Goal: Task Accomplishment & Management: Use online tool/utility

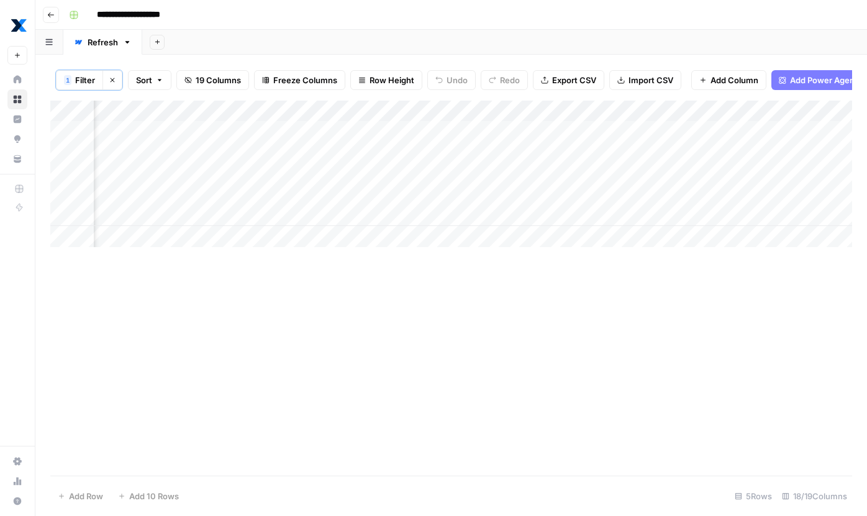
scroll to position [0, 1340]
click at [407, 132] on div "Add Column" at bounding box center [451, 174] width 802 height 147
click at [520, 131] on div "Add Column" at bounding box center [451, 174] width 802 height 147
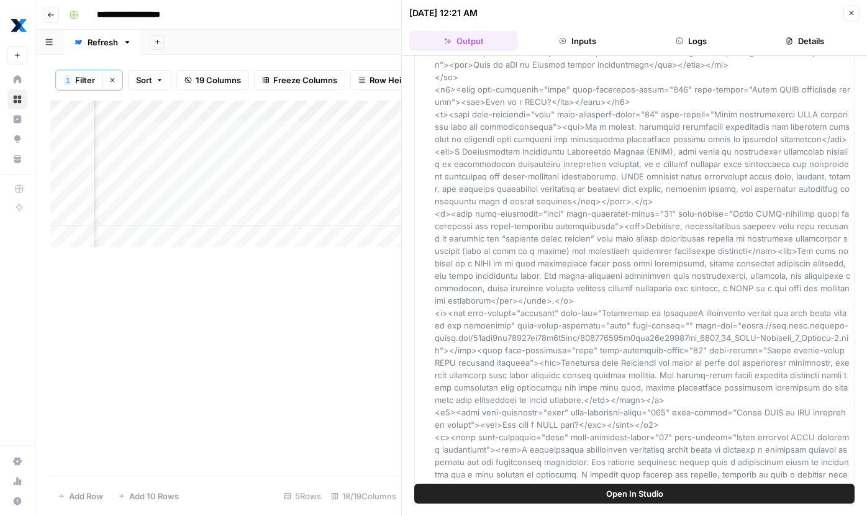
scroll to position [1328, 0]
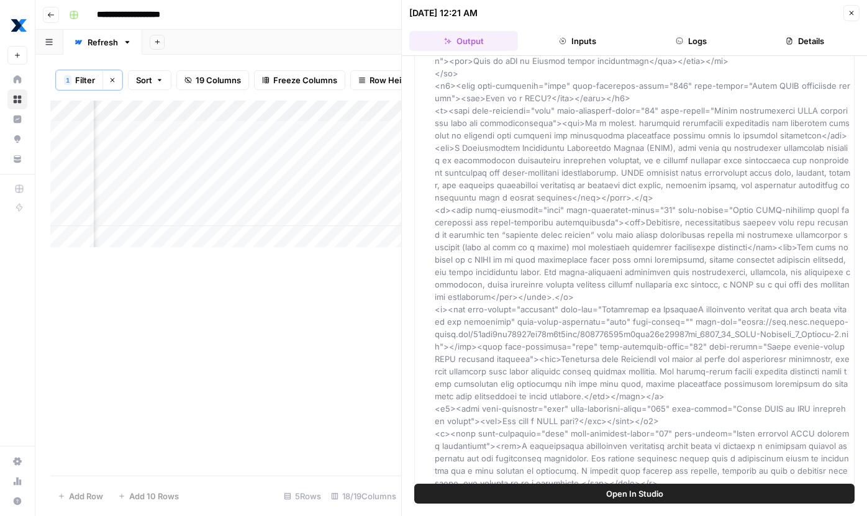
click at [851, 12] on icon "button" at bounding box center [852, 13] width 4 height 4
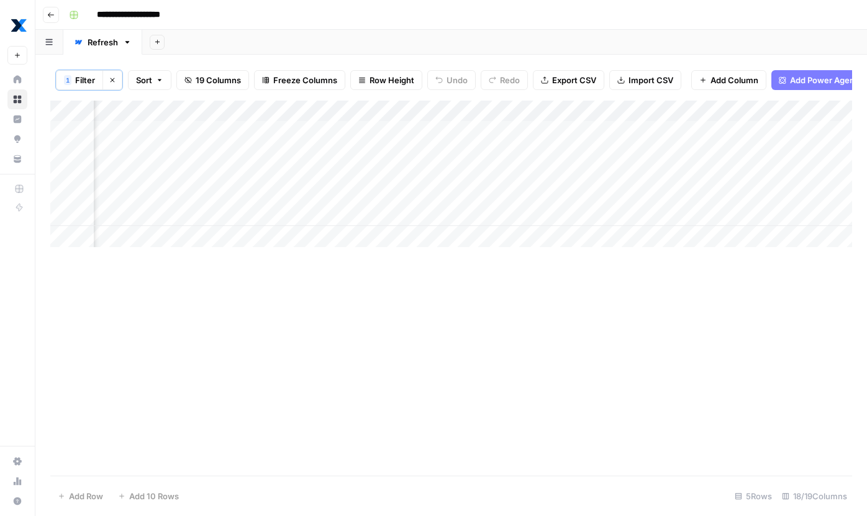
scroll to position [0, 154]
click at [725, 131] on div "Add Column" at bounding box center [451, 174] width 802 height 147
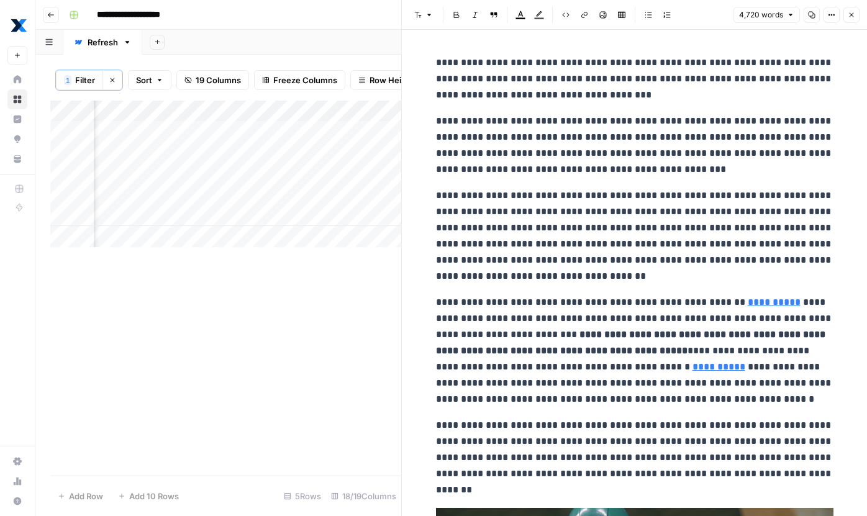
click at [180, 126] on div "Add Column" at bounding box center [225, 174] width 351 height 147
click at [852, 16] on icon "button" at bounding box center [852, 15] width 4 height 4
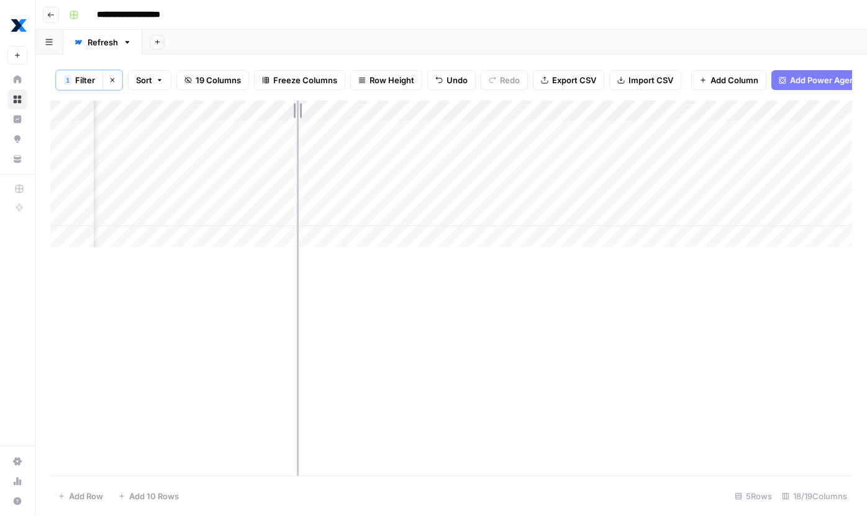
drag, startPoint x: 270, startPoint y: 106, endPoint x: 297, endPoint y: 106, distance: 27.9
click at [297, 106] on div "Add Column" at bounding box center [451, 174] width 802 height 147
drag, startPoint x: 297, startPoint y: 106, endPoint x: 347, endPoint y: 106, distance: 49.1
click at [347, 106] on div "Add Column" at bounding box center [451, 174] width 802 height 147
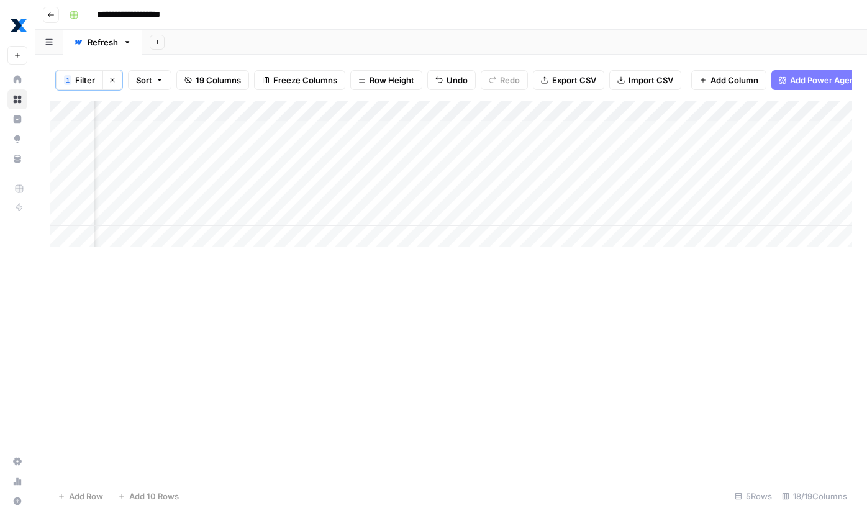
click at [671, 133] on div "Add Column" at bounding box center [451, 174] width 802 height 147
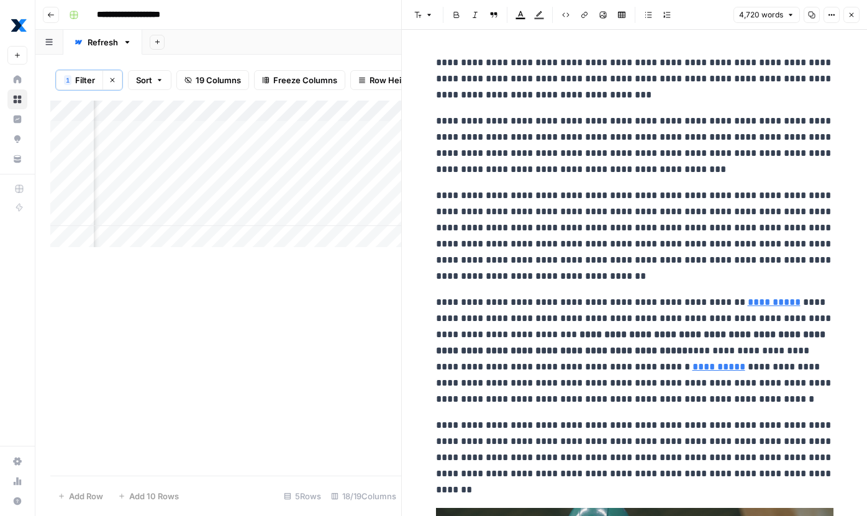
click at [837, 18] on button "Options" at bounding box center [831, 15] width 16 height 16
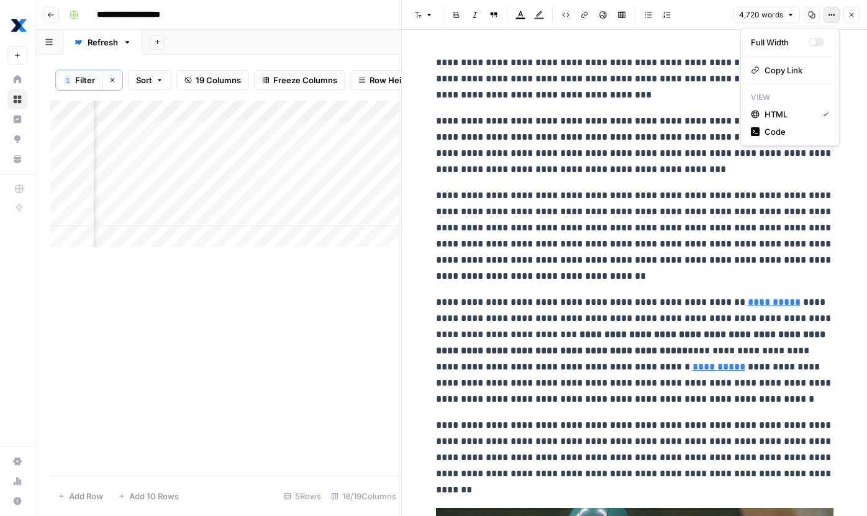
click at [837, 18] on button "Options" at bounding box center [831, 15] width 16 height 16
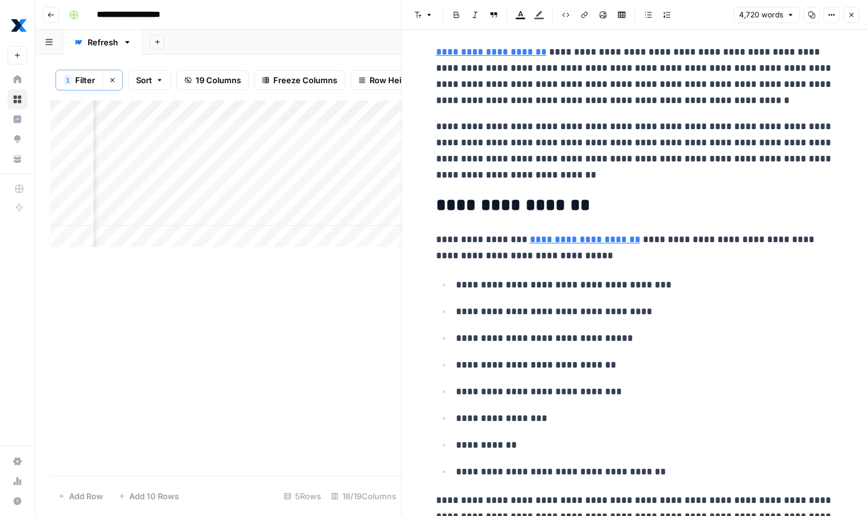
scroll to position [648, 0]
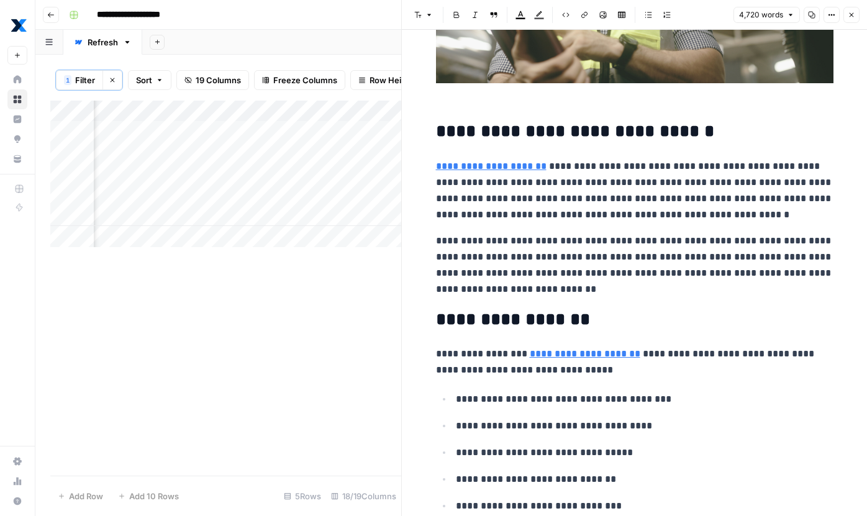
click at [853, 18] on icon "button" at bounding box center [851, 14] width 7 height 7
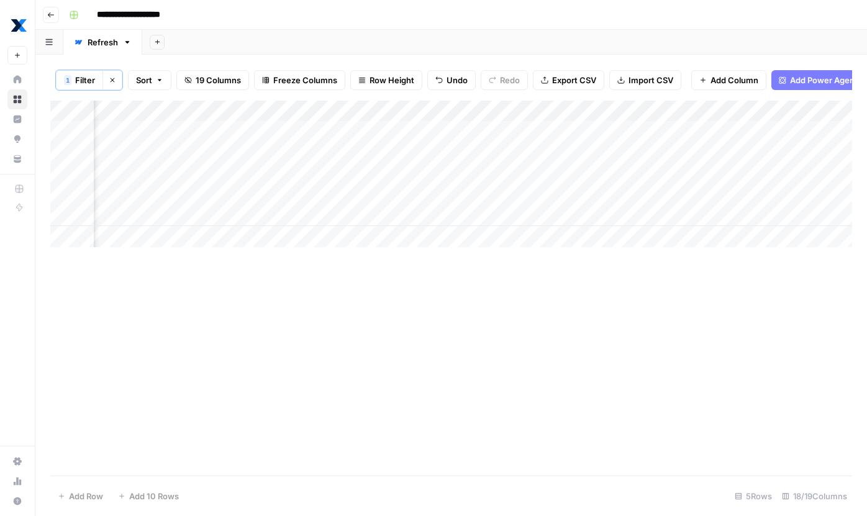
scroll to position [0, 440]
click at [519, 130] on div "Add Column" at bounding box center [451, 174] width 802 height 147
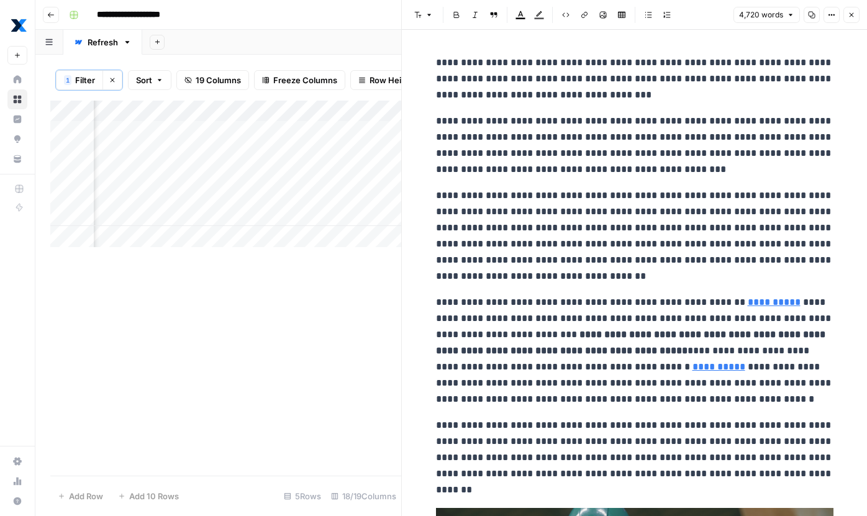
click at [854, 9] on button "Close" at bounding box center [851, 15] width 16 height 16
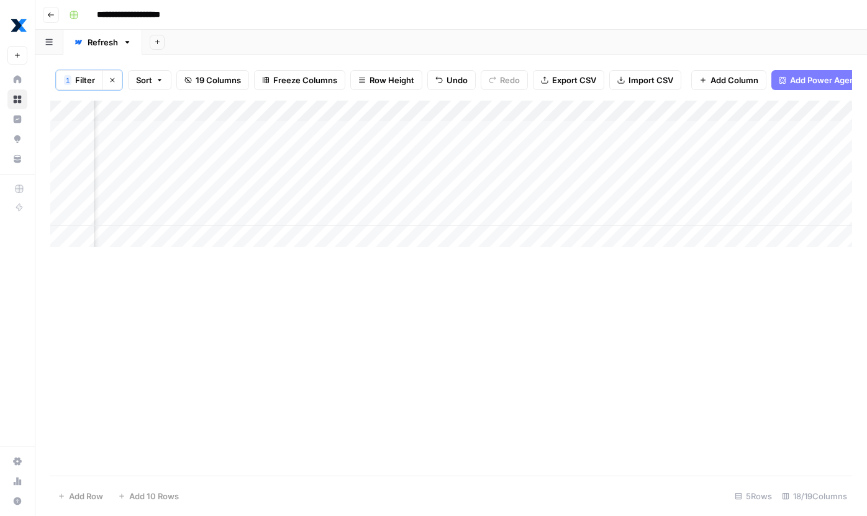
scroll to position [0, 1672]
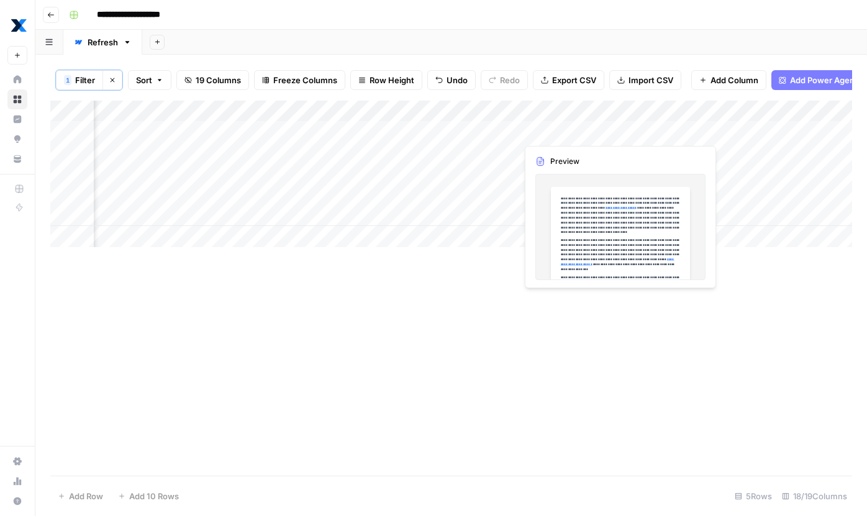
click at [568, 130] on div "Add Column" at bounding box center [451, 174] width 802 height 147
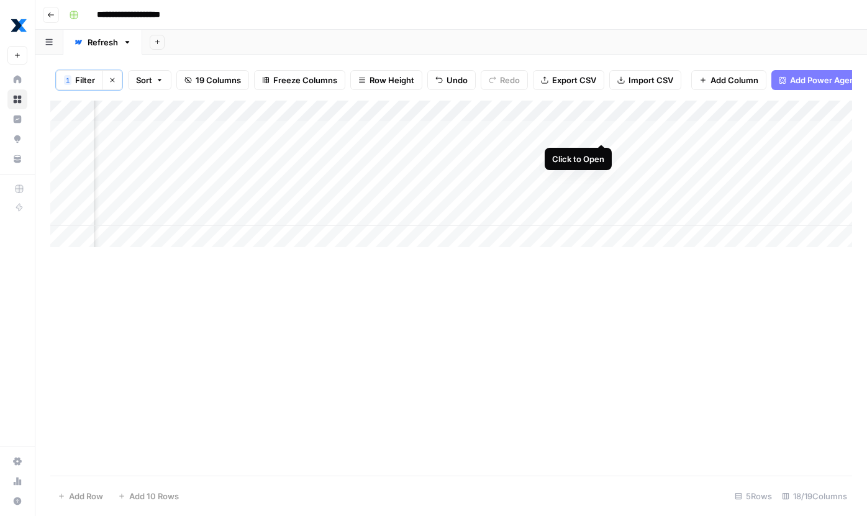
click at [599, 132] on div "Add Column" at bounding box center [451, 174] width 802 height 147
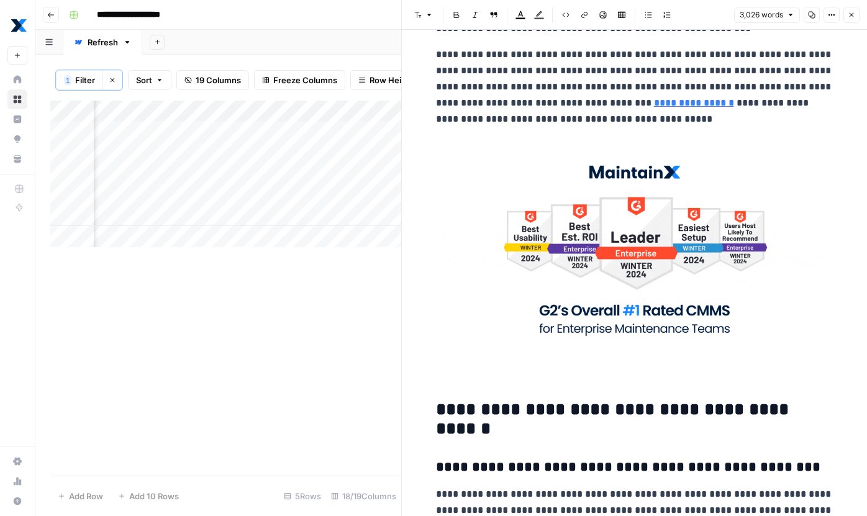
scroll to position [8237, 0]
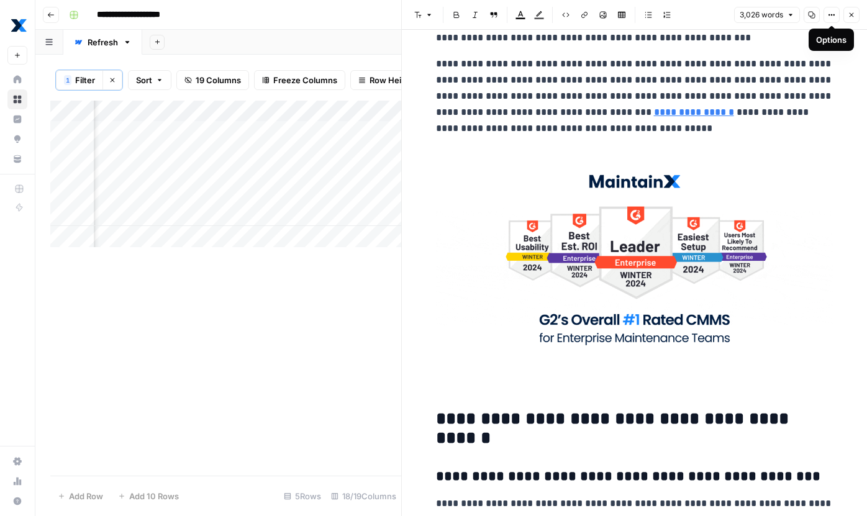
click at [832, 14] on icon "button" at bounding box center [831, 14] width 7 height 7
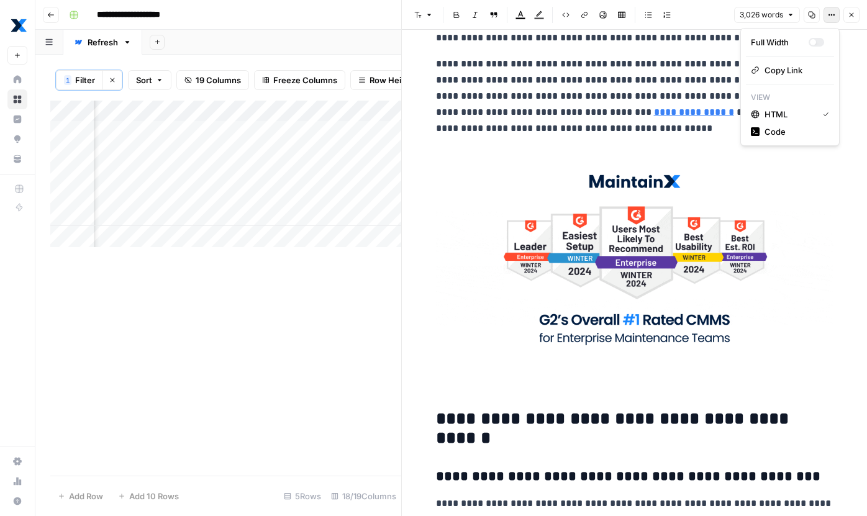
click at [832, 14] on icon "button" at bounding box center [831, 14] width 7 height 7
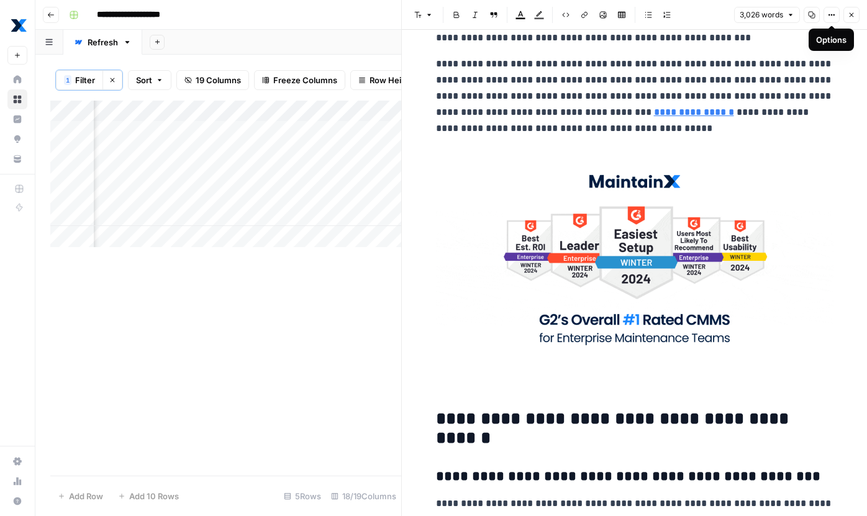
click at [832, 17] on icon "button" at bounding box center [831, 14] width 7 height 7
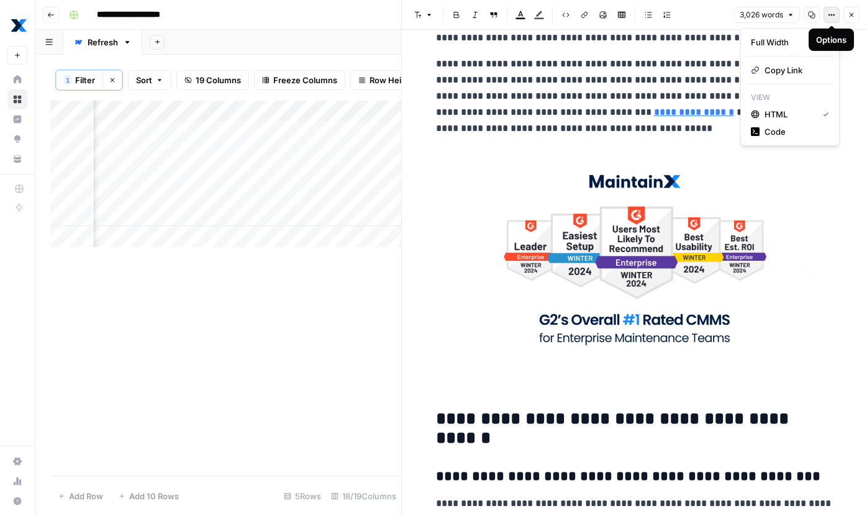
click at [827, 13] on button "Options" at bounding box center [831, 15] width 16 height 16
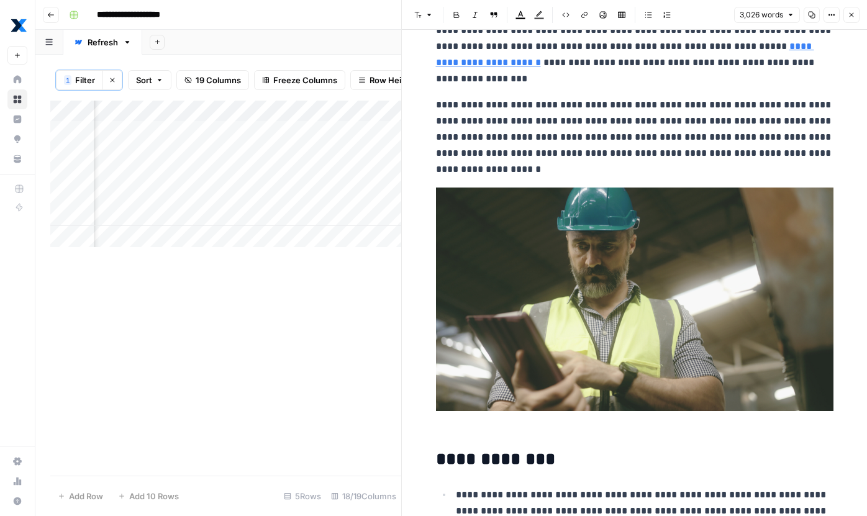
scroll to position [0, 0]
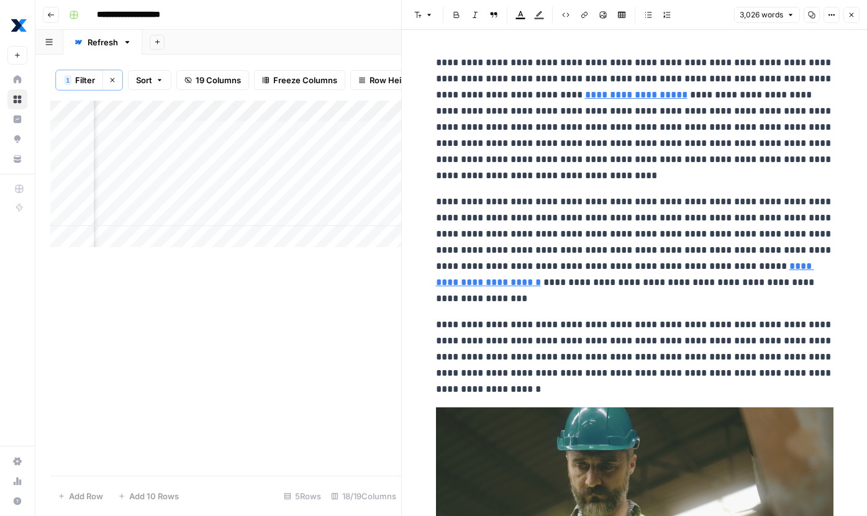
click at [832, 15] on icon "button" at bounding box center [832, 15] width 2 height 2
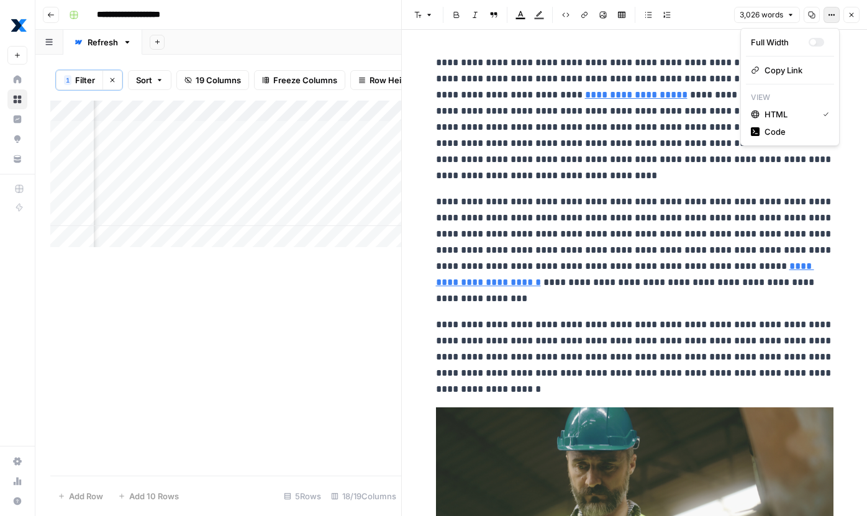
click at [828, 16] on icon "button" at bounding box center [831, 14] width 7 height 7
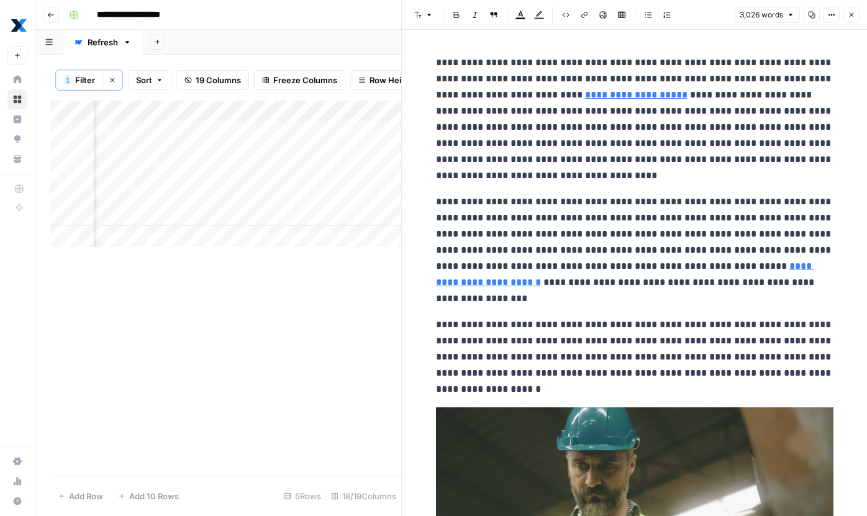
click at [850, 16] on icon "button" at bounding box center [851, 14] width 7 height 7
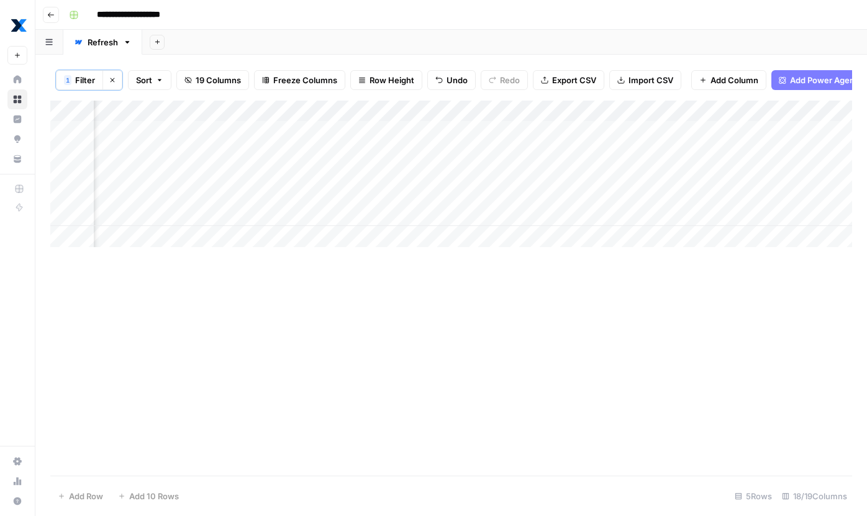
scroll to position [0, 1661]
click at [615, 130] on div "Add Column" at bounding box center [451, 174] width 802 height 147
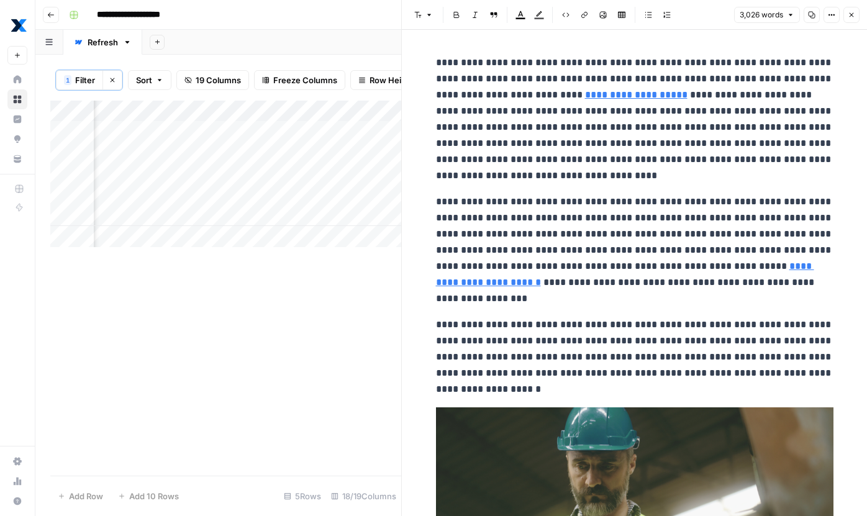
click at [851, 18] on icon "button" at bounding box center [851, 14] width 7 height 7
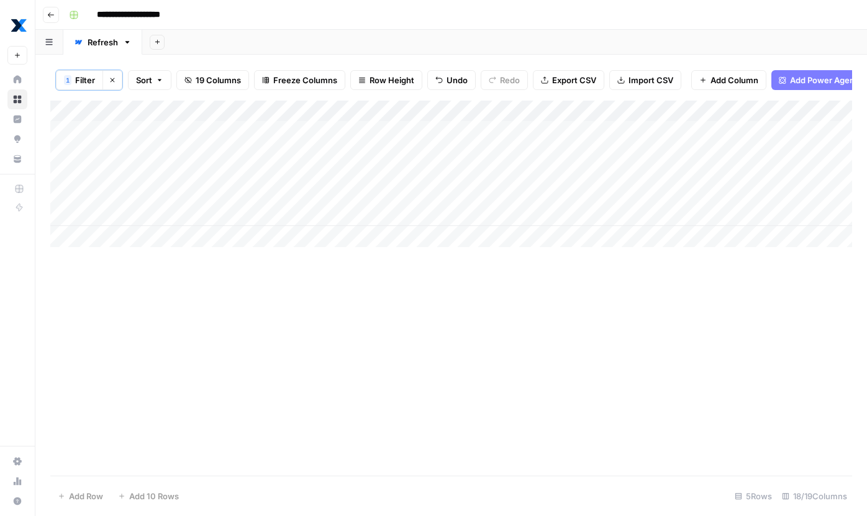
click at [377, 155] on div "Add Column" at bounding box center [451, 174] width 802 height 147
click at [513, 151] on div "Add Column" at bounding box center [451, 174] width 802 height 147
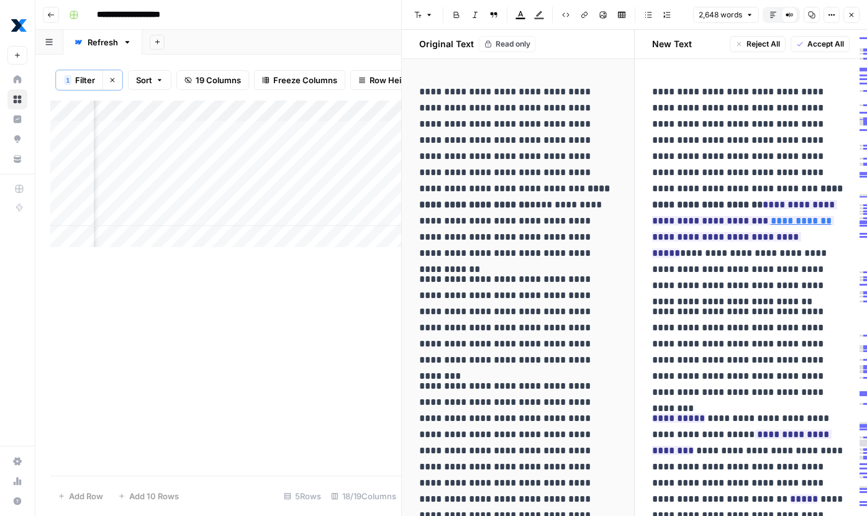
click at [857, 16] on button "Close" at bounding box center [851, 15] width 16 height 16
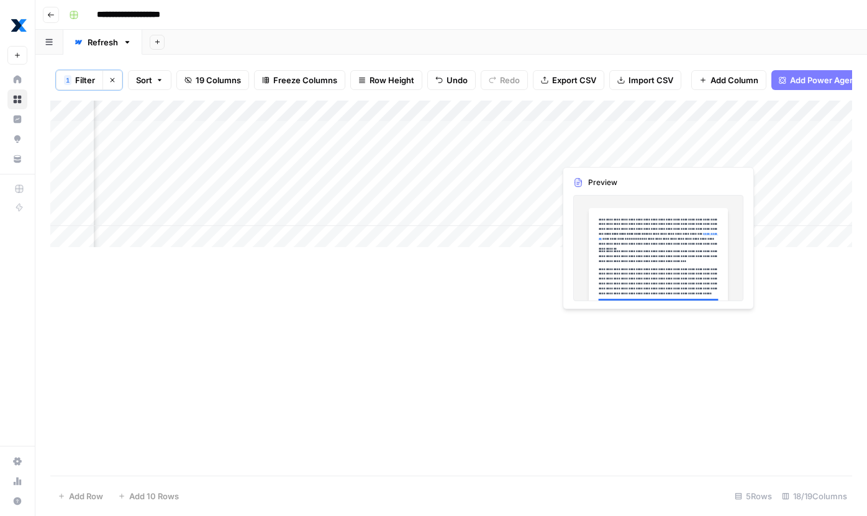
click at [599, 156] on div "Add Column" at bounding box center [451, 174] width 802 height 147
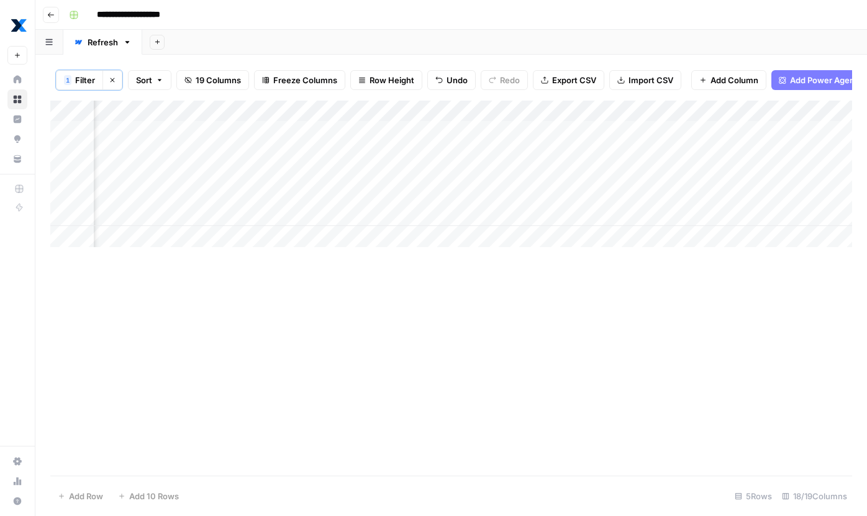
click at [642, 152] on div "Add Column" at bounding box center [451, 174] width 802 height 147
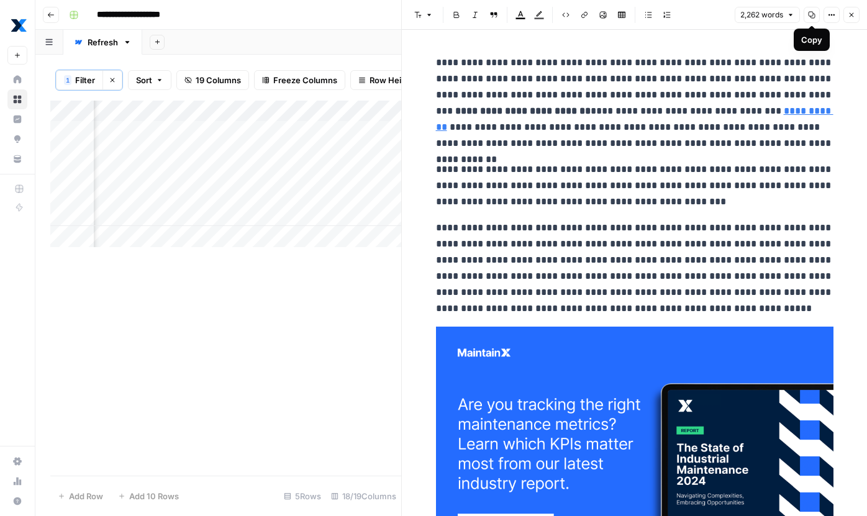
click at [813, 16] on icon "button" at bounding box center [811, 14] width 7 height 7
click at [335, 170] on div "Add Column" at bounding box center [225, 174] width 351 height 147
click at [850, 18] on icon "button" at bounding box center [851, 14] width 7 height 7
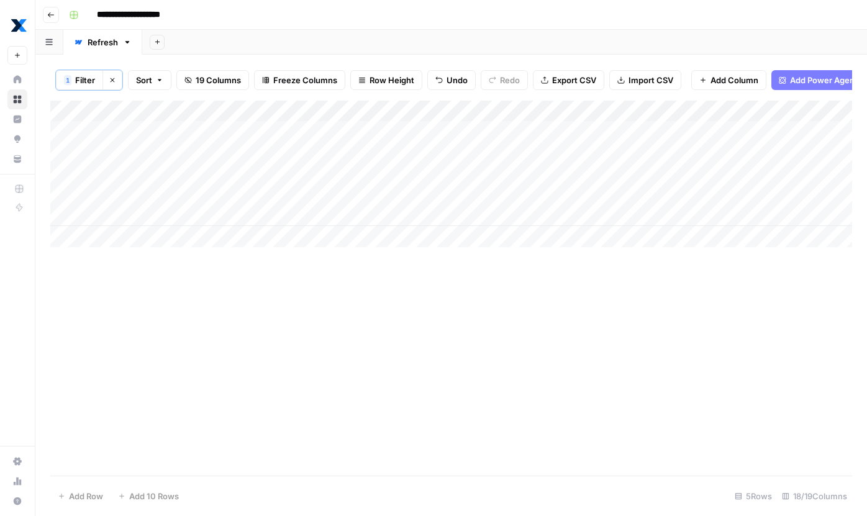
click at [442, 215] on div "Add Column" at bounding box center [451, 174] width 802 height 147
click at [340, 217] on div "Add Column" at bounding box center [451, 174] width 802 height 147
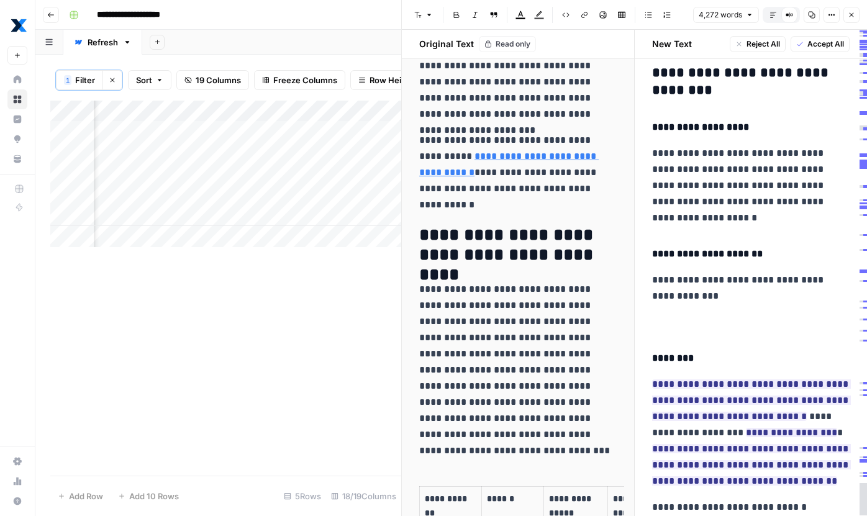
scroll to position [1451, 0]
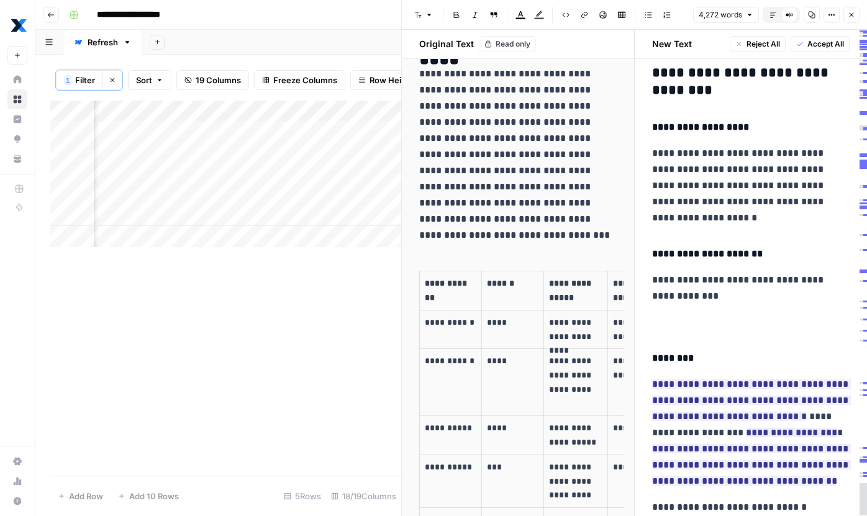
click at [850, 11] on icon "button" at bounding box center [851, 14] width 7 height 7
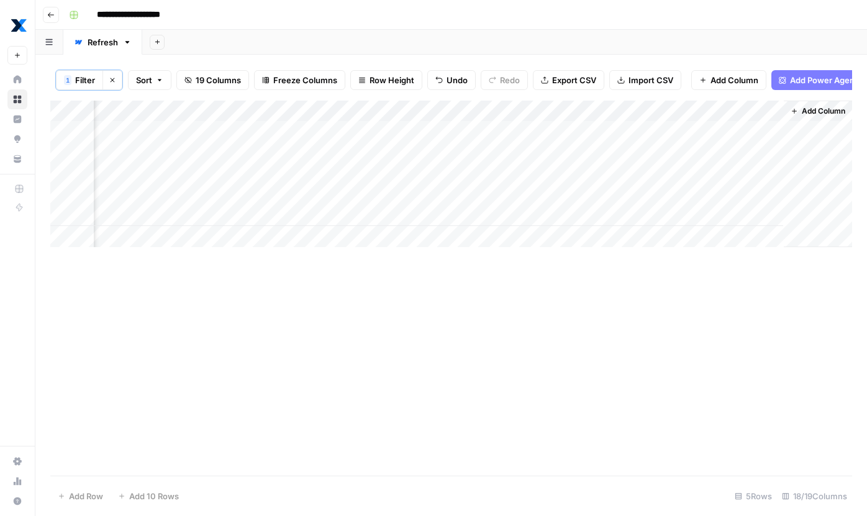
scroll to position [0, 1966]
click at [306, 173] on div "Add Column" at bounding box center [451, 174] width 802 height 147
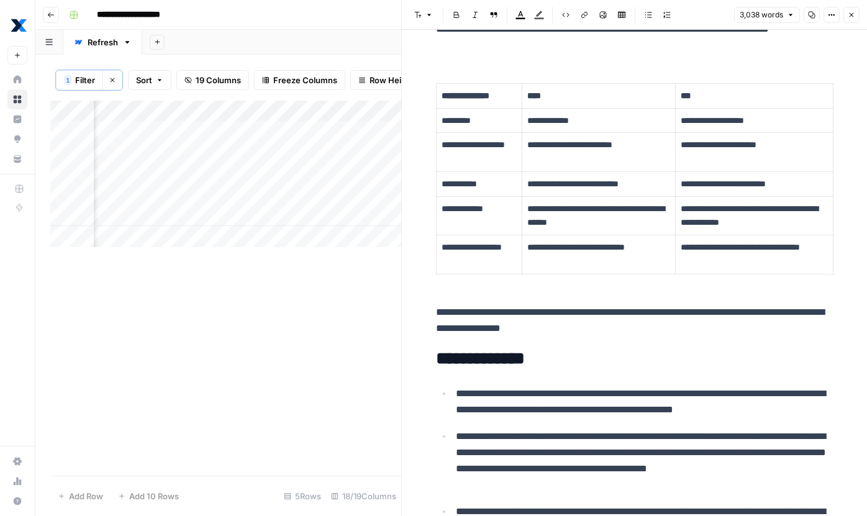
scroll to position [111, 0]
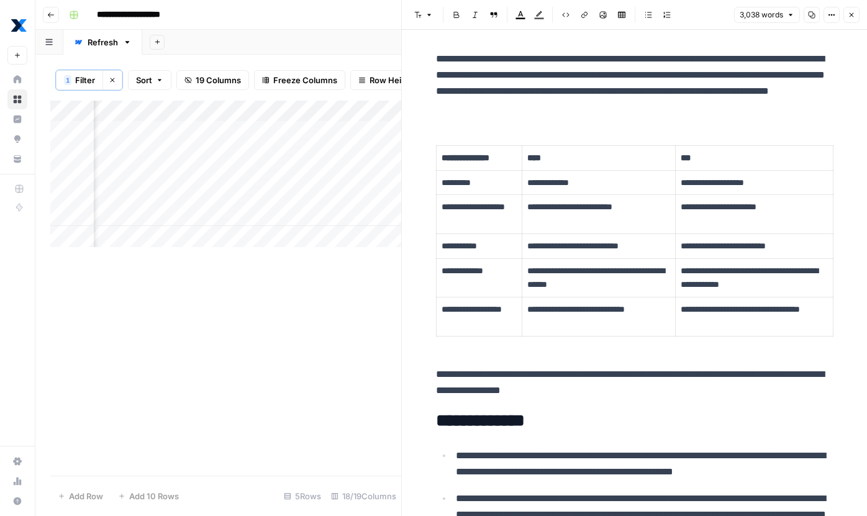
click at [854, 18] on icon "button" at bounding box center [851, 14] width 7 height 7
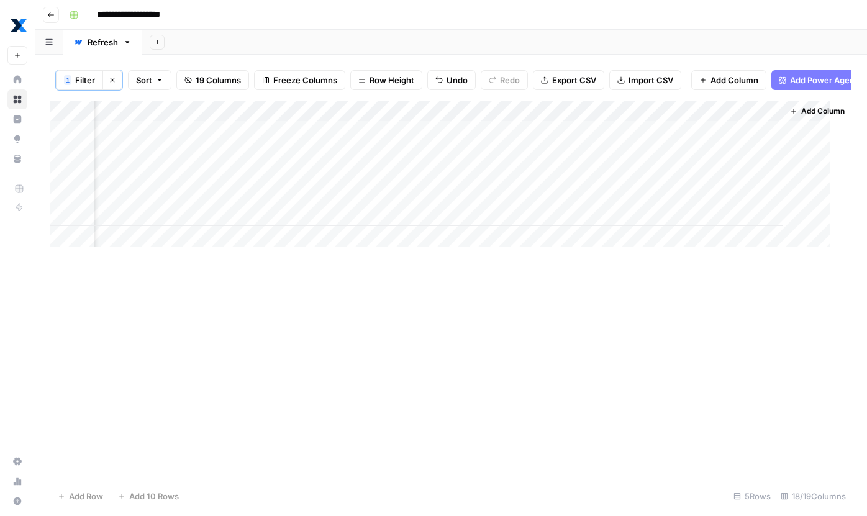
scroll to position [0, 1951]
click at [209, 174] on div "Add Column" at bounding box center [451, 174] width 802 height 147
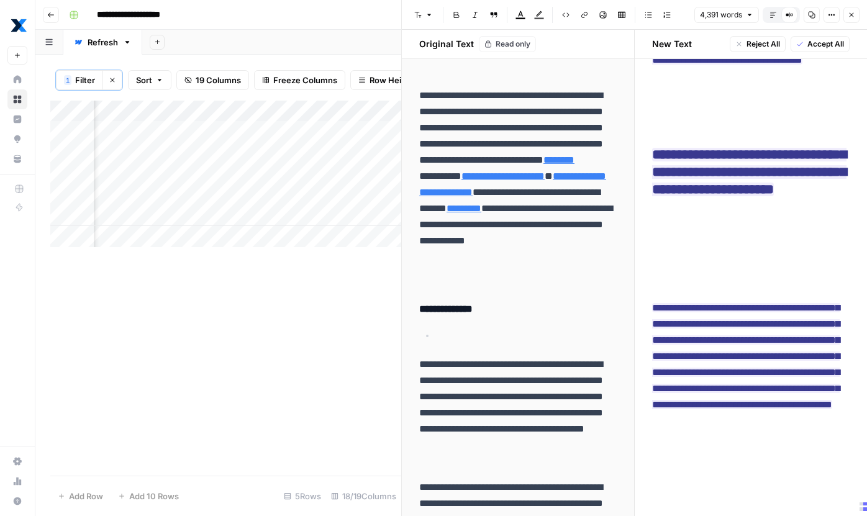
scroll to position [14956, 0]
click at [324, 176] on div "Add Column" at bounding box center [225, 174] width 351 height 147
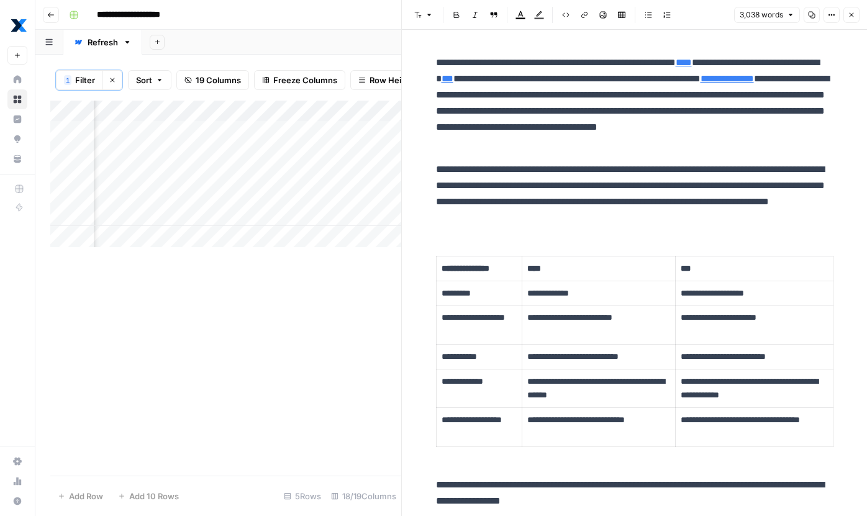
click at [814, 15] on icon "button" at bounding box center [812, 15] width 7 height 7
click at [849, 14] on icon "button" at bounding box center [851, 14] width 7 height 7
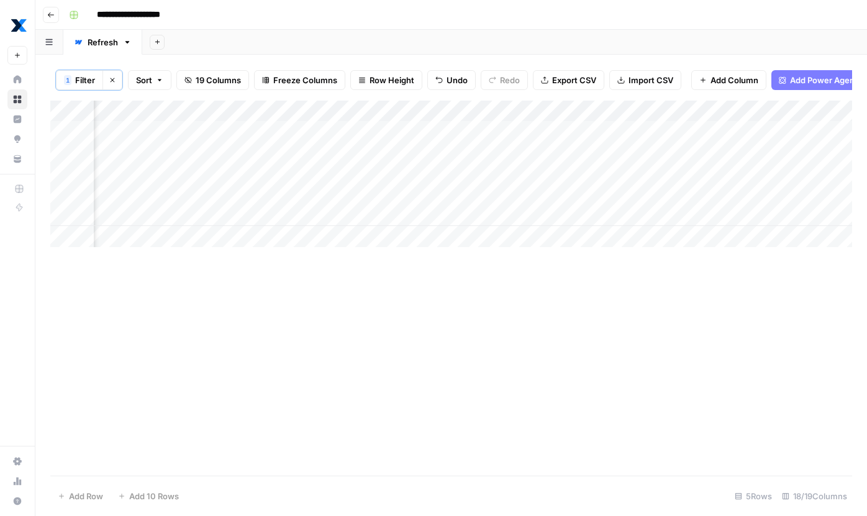
scroll to position [0, 1717]
click at [553, 218] on div "Add Column" at bounding box center [451, 174] width 802 height 147
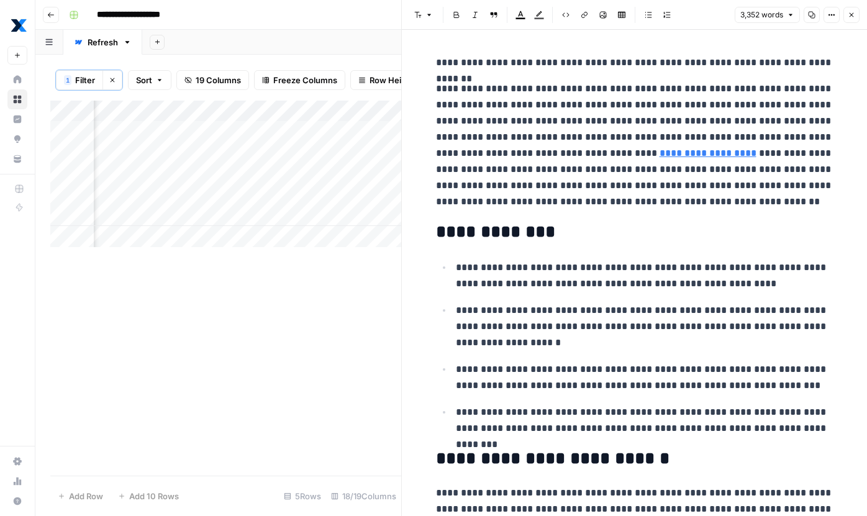
click at [810, 13] on icon "button" at bounding box center [811, 14] width 7 height 7
click at [250, 217] on div "Add Column" at bounding box center [225, 174] width 351 height 147
click at [848, 16] on icon "button" at bounding box center [851, 14] width 7 height 7
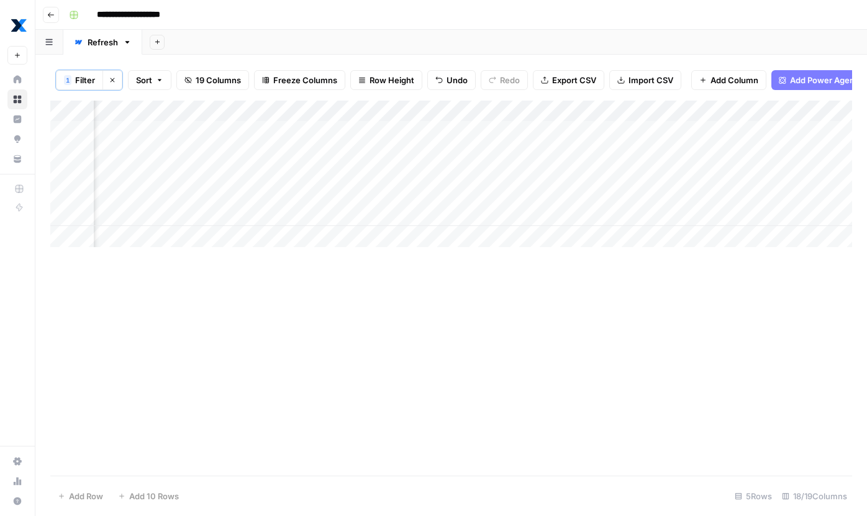
click at [325, 214] on div "Add Column" at bounding box center [451, 174] width 802 height 147
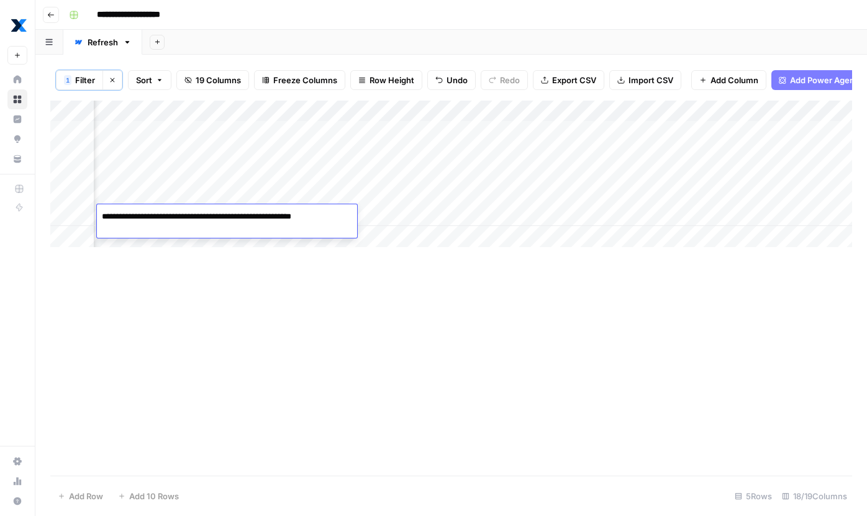
click at [360, 312] on div "Add Column" at bounding box center [451, 288] width 802 height 375
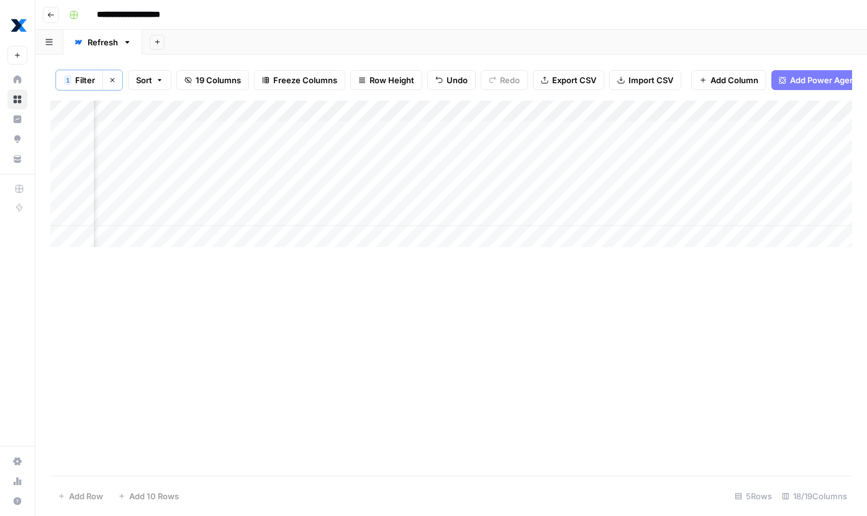
scroll to position [0, 156]
click at [405, 219] on div "Add Column" at bounding box center [451, 174] width 802 height 147
click at [440, 214] on div "Add Column" at bounding box center [451, 174] width 802 height 147
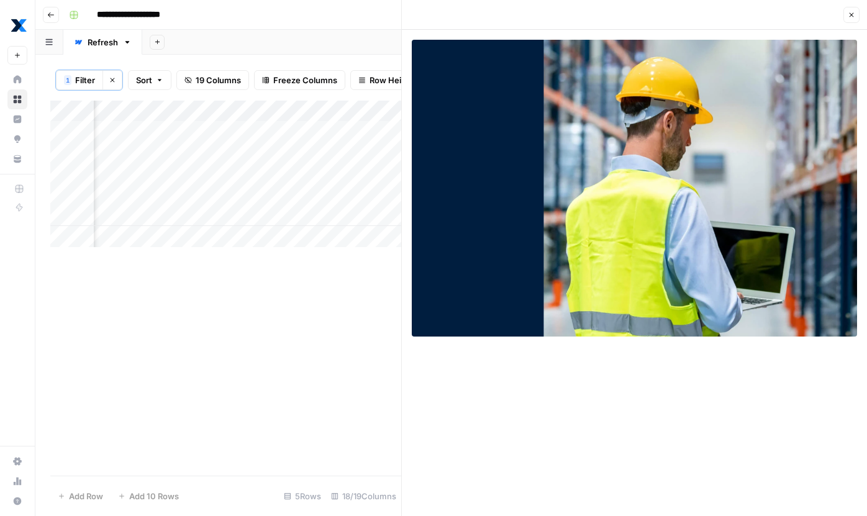
click at [848, 11] on icon "button" at bounding box center [851, 14] width 7 height 7
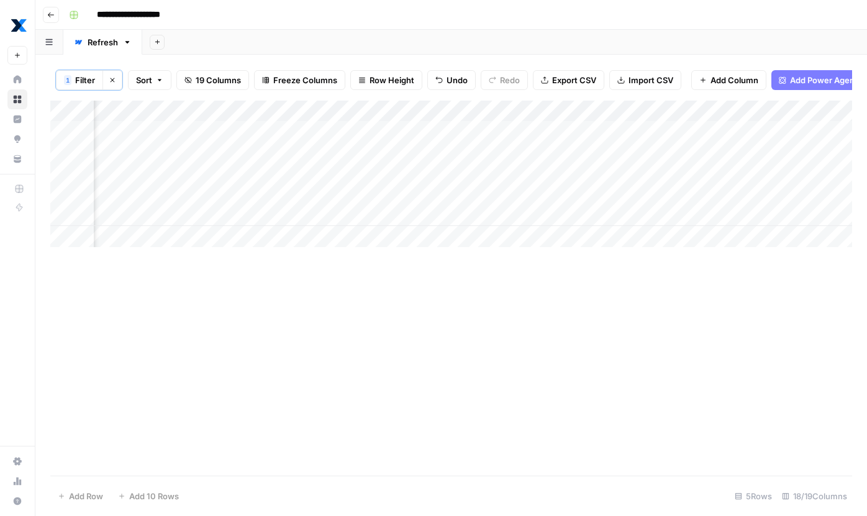
scroll to position [0, 1820]
click at [327, 215] on div "Add Column" at bounding box center [451, 174] width 802 height 147
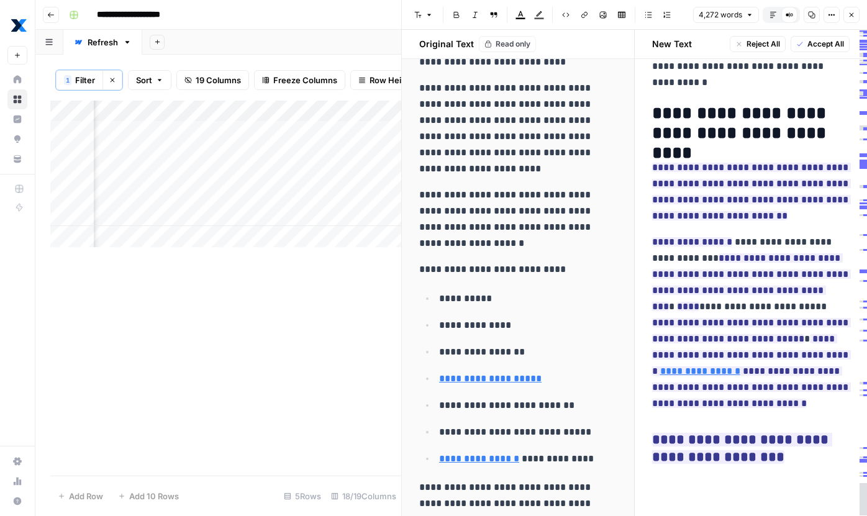
scroll to position [1980, 0]
